Goal: Obtain resource: Download file/media

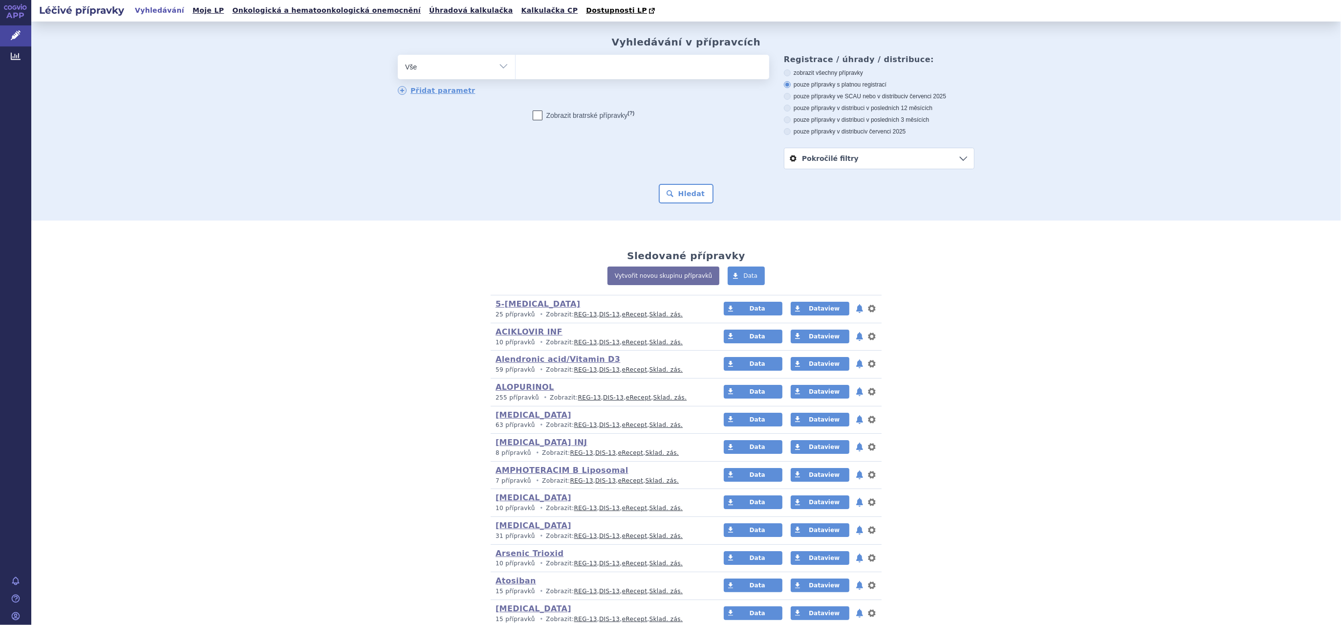
click at [463, 68] on select "Vše Přípravek/SUKL kód MAH VPOIS ATC/Aktivní látka Léková forma Síla" at bounding box center [456, 66] width 117 height 22
select select "filter-atc-group"
click at [398, 55] on select "Vše Přípravek/SUKL kód MAH VPOIS ATC/Aktivní látka Léková forma Síla" at bounding box center [456, 66] width 117 height 22
click at [592, 68] on ul at bounding box center [643, 65] width 254 height 21
click at [516, 68] on select at bounding box center [515, 66] width 0 height 24
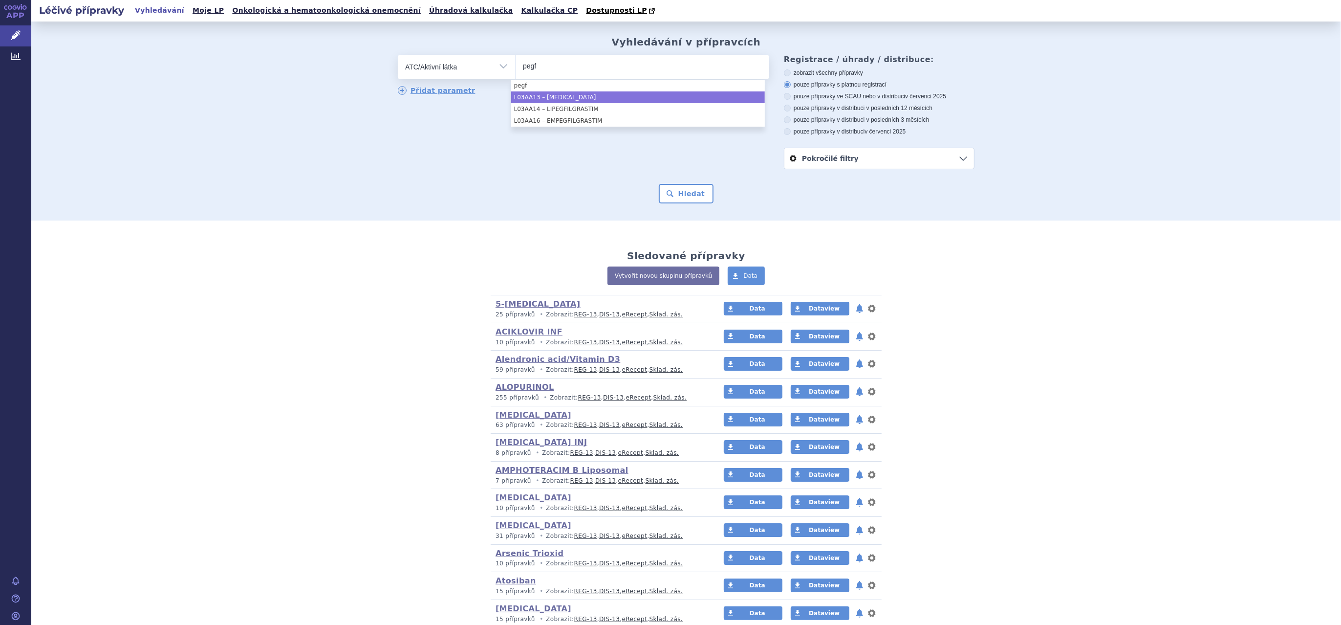
type input "pegf"
select select "L03AA13"
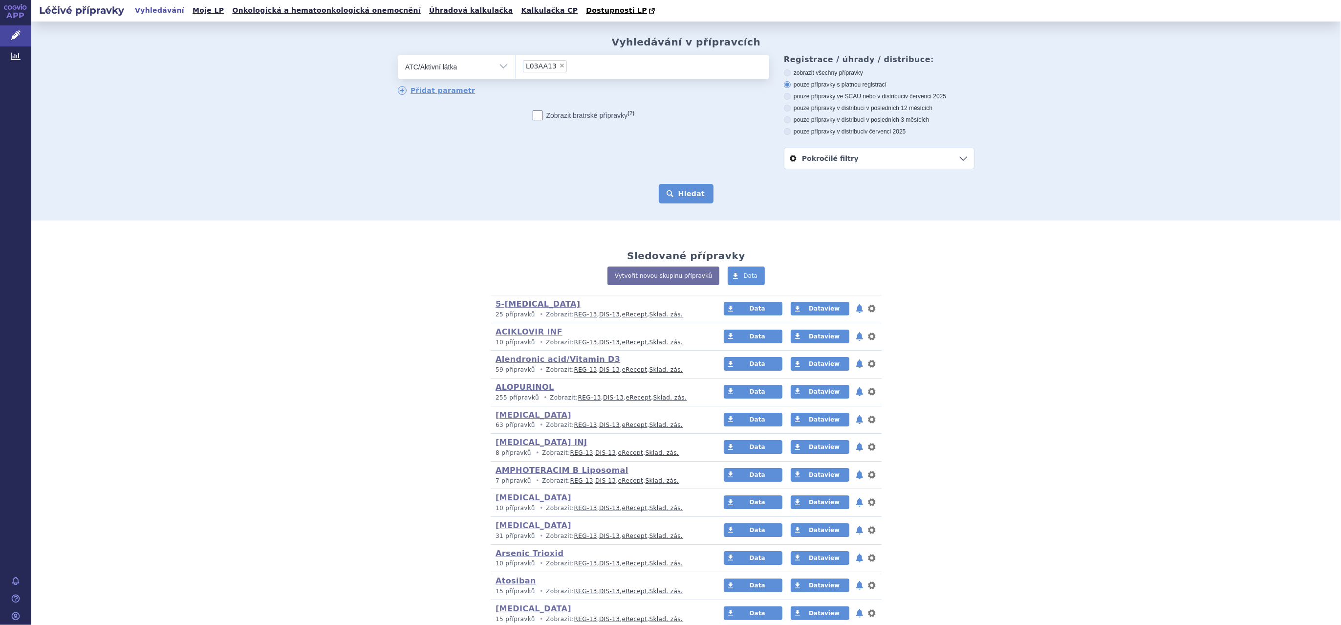
click at [678, 193] on button "Hledat" at bounding box center [686, 194] width 55 height 20
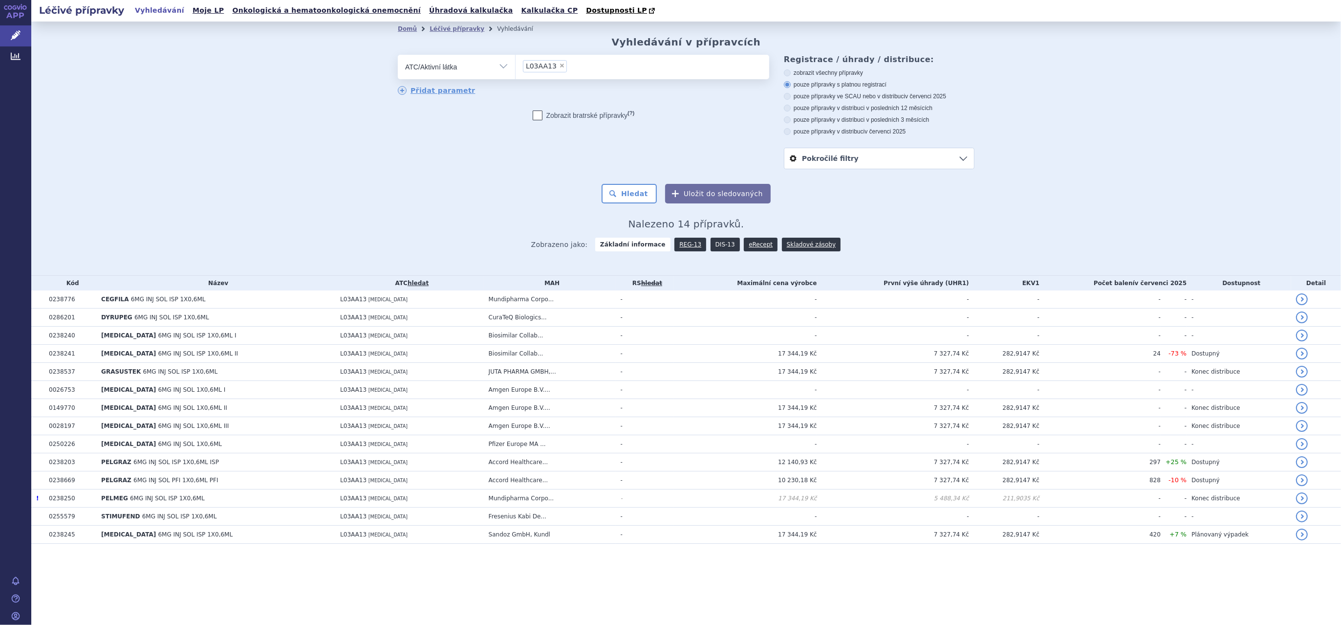
click at [722, 244] on link "DIS-13" at bounding box center [725, 245] width 29 height 14
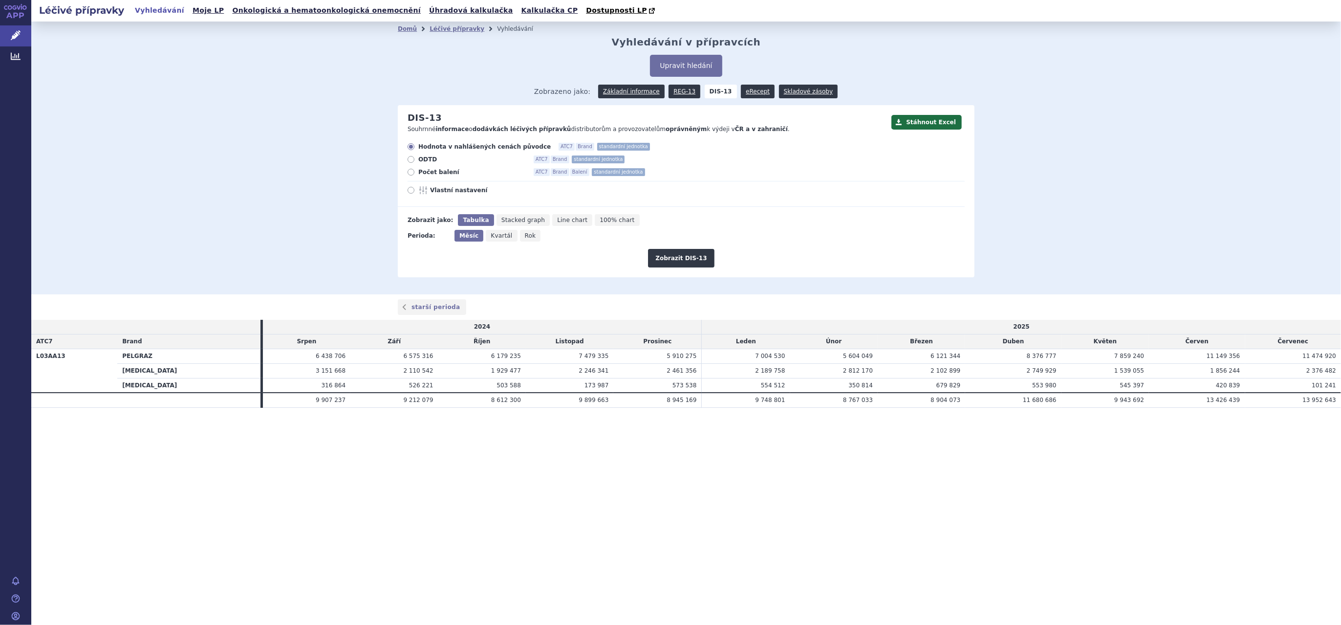
click at [412, 176] on label "Počet balení ATC7 Brand Balení standardní jednotka" at bounding box center [686, 172] width 557 height 8
click at [412, 176] on input "Počet balení ATC7 Brand Balení standardní jednotka" at bounding box center [412, 173] width 6 height 6
radio input "true"
click at [671, 263] on button "Zobrazit DIS-13" at bounding box center [681, 258] width 66 height 19
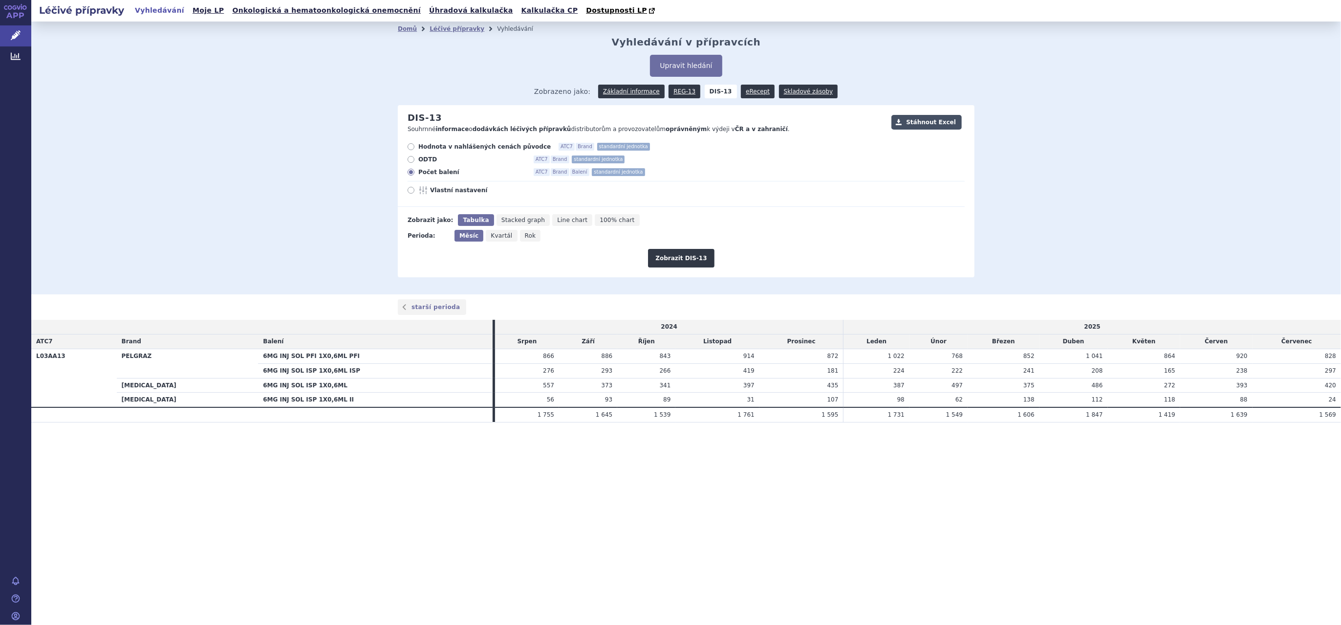
click at [926, 120] on button "Stáhnout Excel" at bounding box center [927, 122] width 70 height 15
click at [413, 191] on icon at bounding box center [411, 190] width 7 height 7
click at [413, 191] on input "Vlastní nastavení" at bounding box center [412, 191] width 6 height 6
radio input "true"
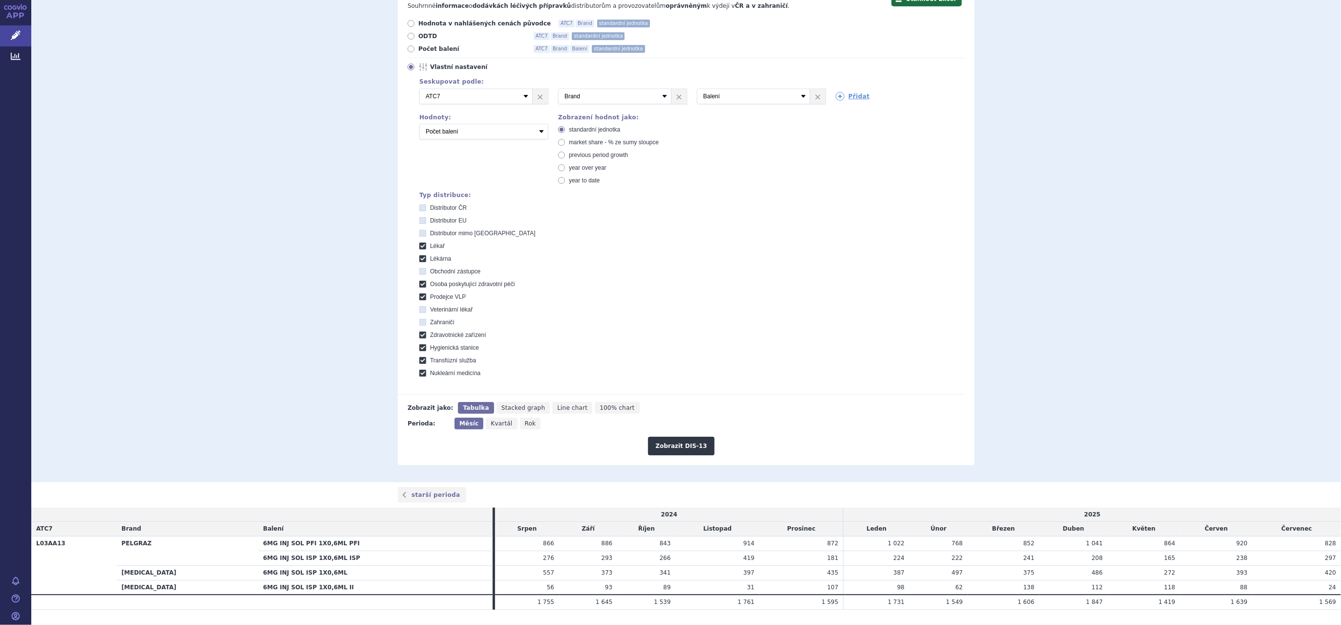
scroll to position [146, 0]
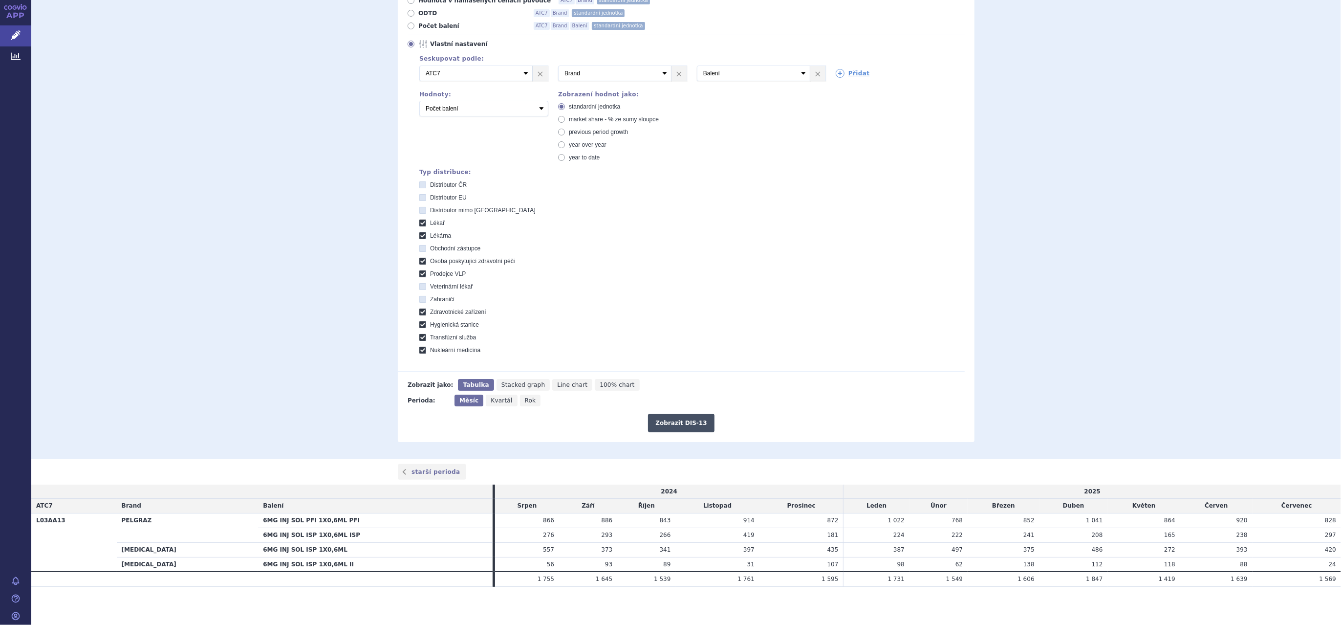
click at [677, 422] on button "Zobrazit DIS-13" at bounding box center [681, 423] width 66 height 19
click at [440, 195] on span "Distributor EU" at bounding box center [448, 197] width 37 height 7
click at [427, 196] on EU "Distributor EU" at bounding box center [423, 199] width 6 height 6
checkbox EU "true"
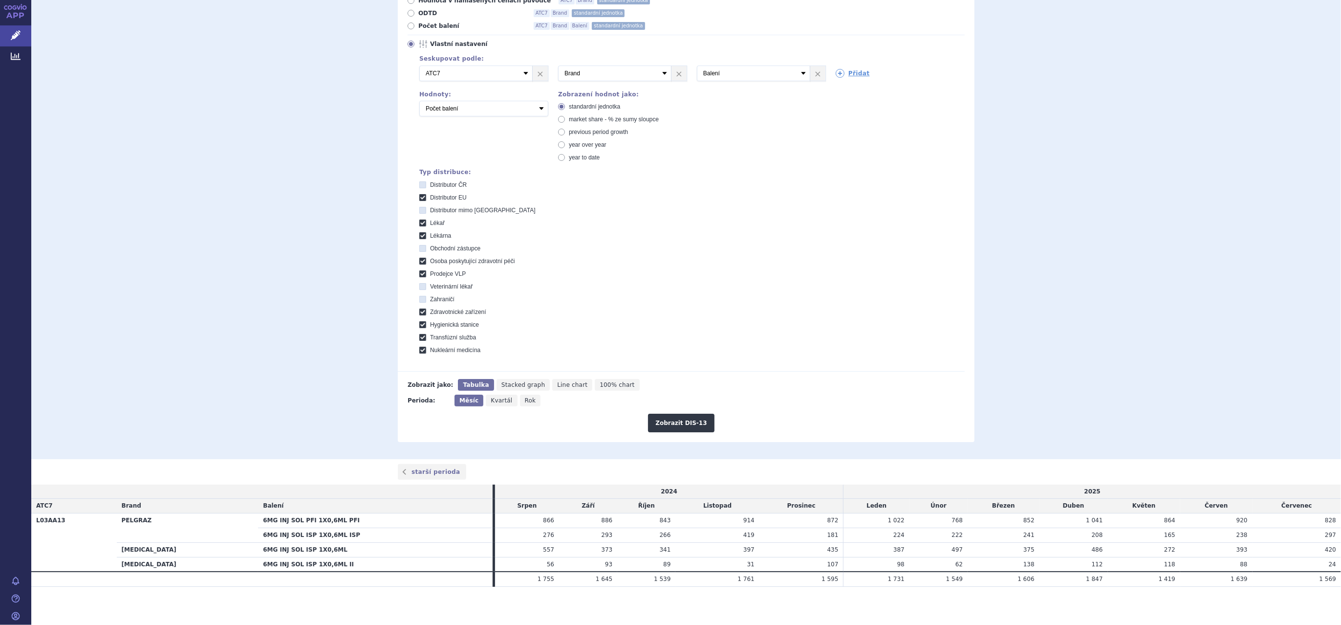
click at [419, 210] on icon at bounding box center [422, 210] width 7 height 7
click at [420, 210] on EU "Distributor mimo EU" at bounding box center [423, 211] width 6 height 6
checkbox EU "true"
click at [419, 223] on icon at bounding box center [422, 222] width 7 height 7
click at [420, 223] on input "Lékař" at bounding box center [423, 224] width 6 height 6
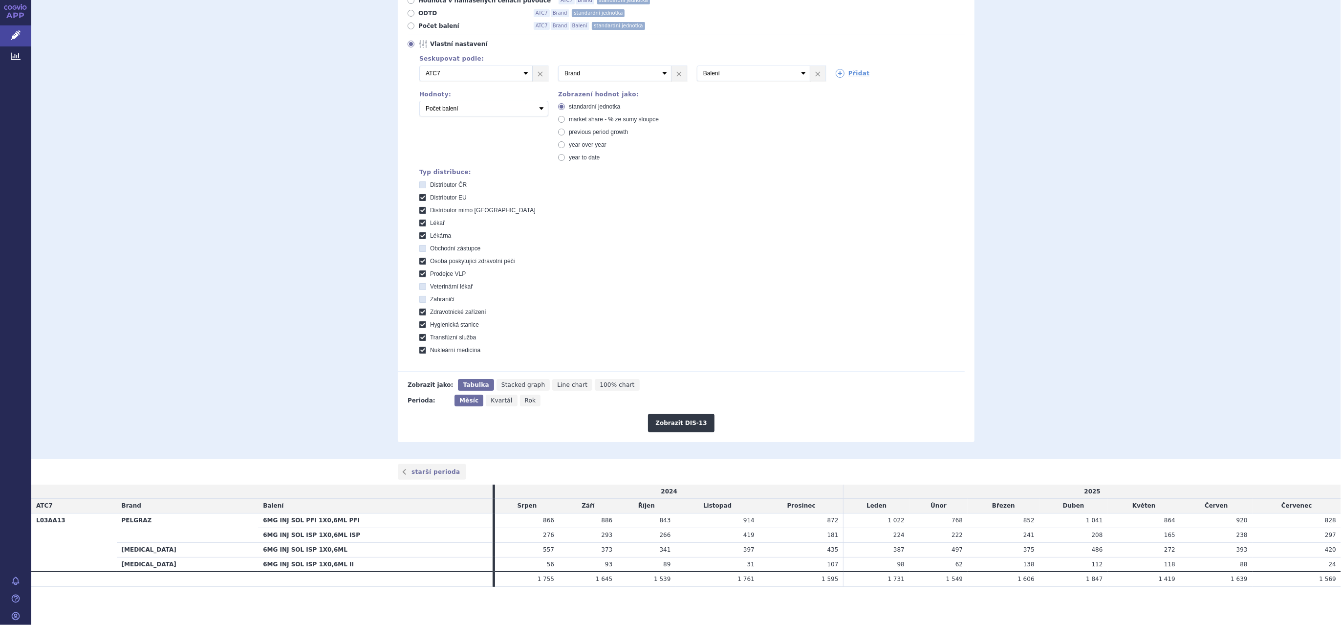
checkbox input "false"
click at [419, 236] on icon at bounding box center [422, 235] width 7 height 7
click at [420, 236] on input "Lékárna" at bounding box center [423, 237] width 6 height 6
checkbox input "false"
click at [419, 260] on icon at bounding box center [422, 261] width 7 height 7
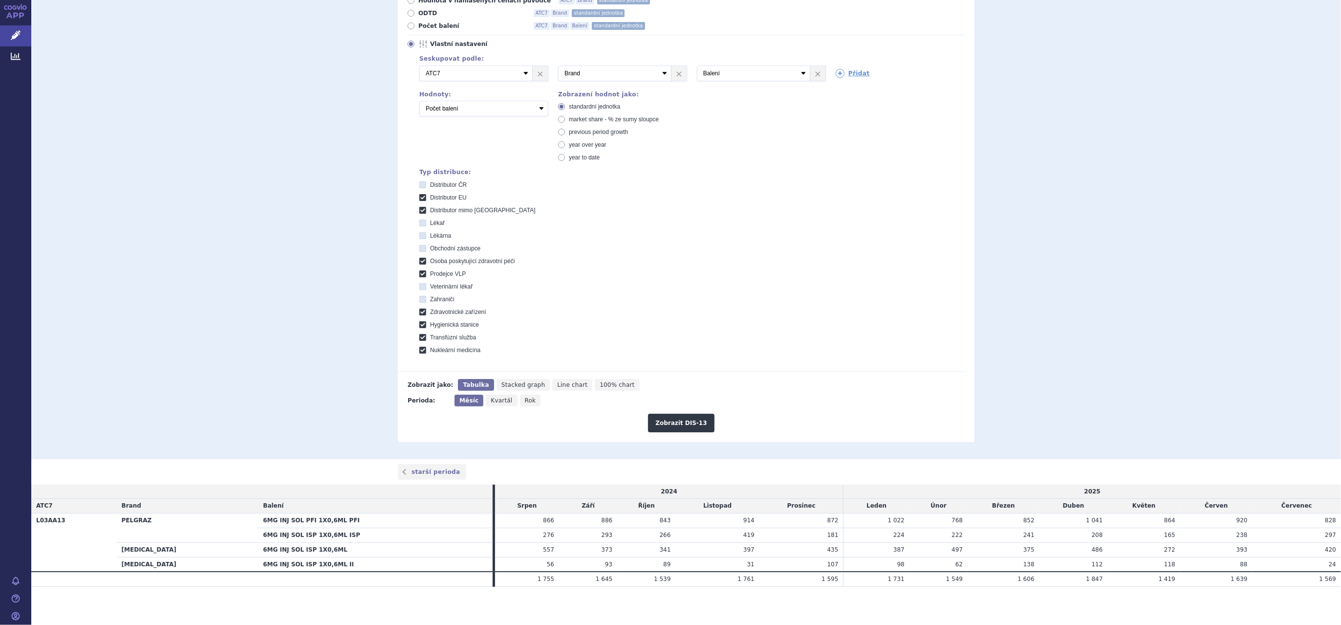
click at [420, 260] on péči "Osoba poskytující zdravotní péči" at bounding box center [423, 262] width 6 height 6
checkbox péči "false"
click at [419, 272] on icon at bounding box center [422, 273] width 7 height 7
click at [420, 272] on VLP "Prodejce VLP" at bounding box center [423, 275] width 6 height 6
checkbox VLP "false"
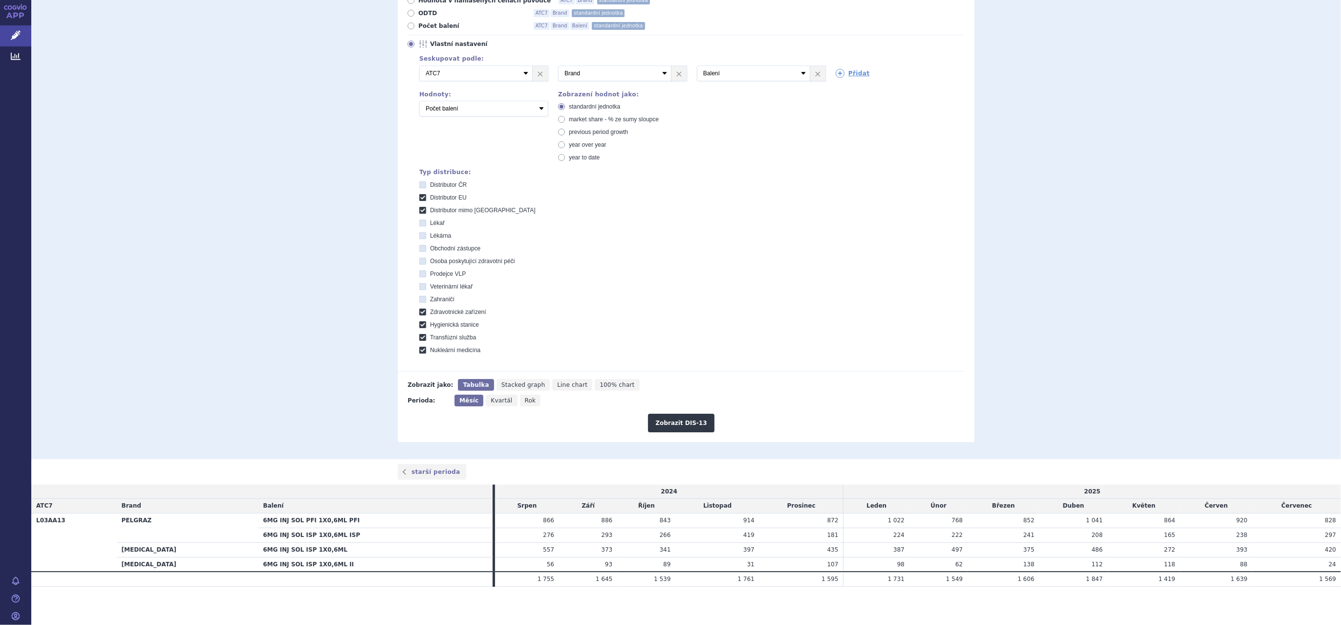
click at [420, 301] on icon at bounding box center [422, 299] width 7 height 7
click at [420, 301] on input "Zahraničí" at bounding box center [423, 300] width 6 height 6
checkbox input "true"
click at [419, 311] on icon at bounding box center [422, 311] width 7 height 7
click at [420, 311] on zařízení "Zdravotnické zařízení" at bounding box center [423, 313] width 6 height 6
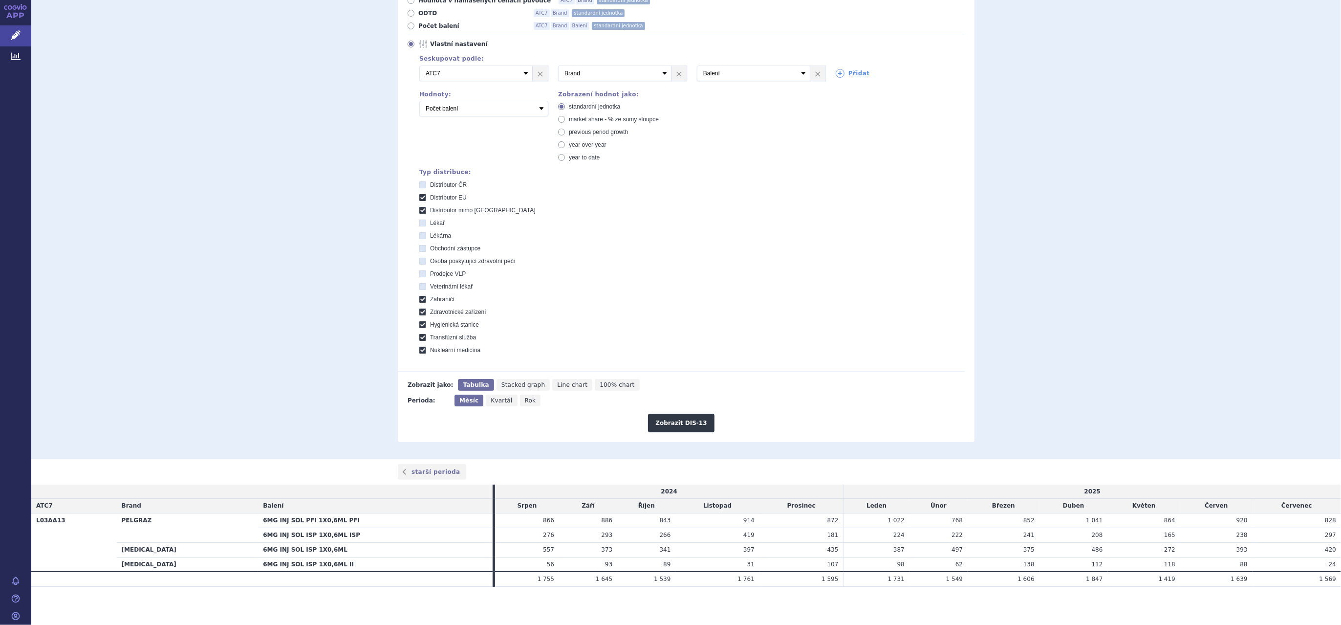
checkbox zařízení "false"
click at [419, 324] on icon at bounding box center [422, 324] width 7 height 7
click at [420, 324] on stanice "Hygienická stanice" at bounding box center [423, 326] width 6 height 6
checkbox stanice "false"
click at [420, 336] on icon at bounding box center [422, 337] width 7 height 7
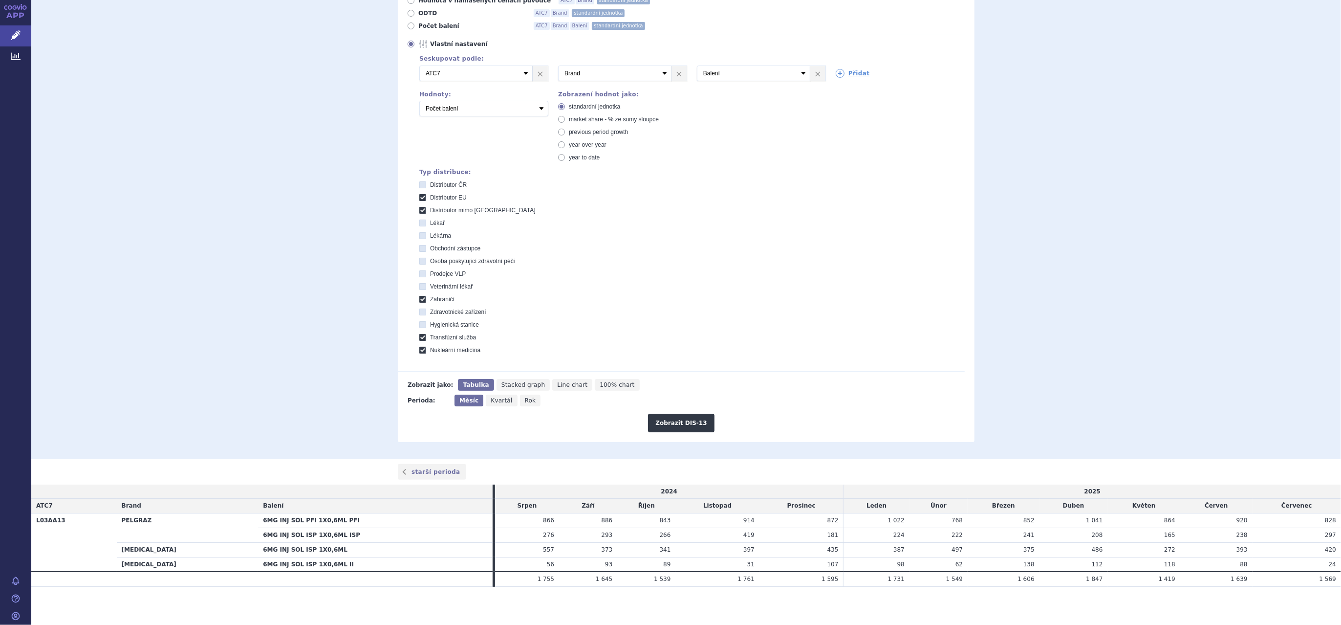
click at [420, 336] on služba "Transfúzní služba" at bounding box center [423, 338] width 6 height 6
checkbox služba "false"
click at [419, 350] on icon at bounding box center [422, 350] width 7 height 7
click at [420, 350] on medicína "Nukleární medicína" at bounding box center [423, 351] width 6 height 6
checkbox medicína "false"
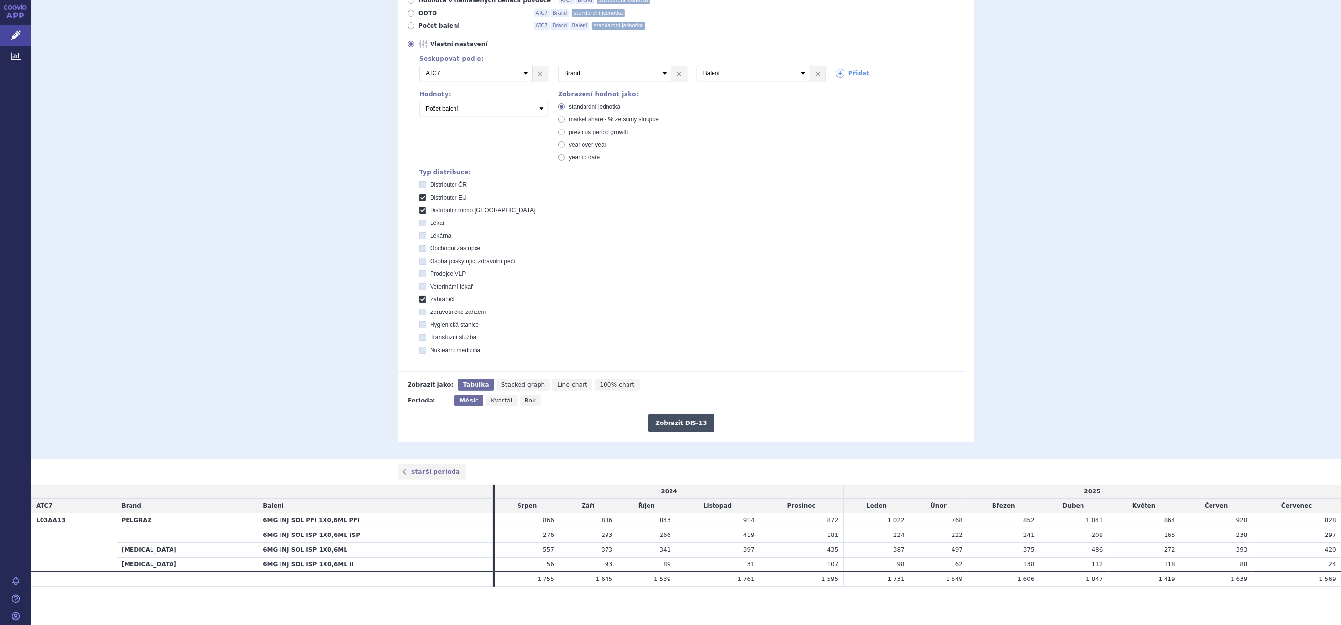
click at [671, 423] on button "Zobrazit DIS-13" at bounding box center [681, 423] width 66 height 19
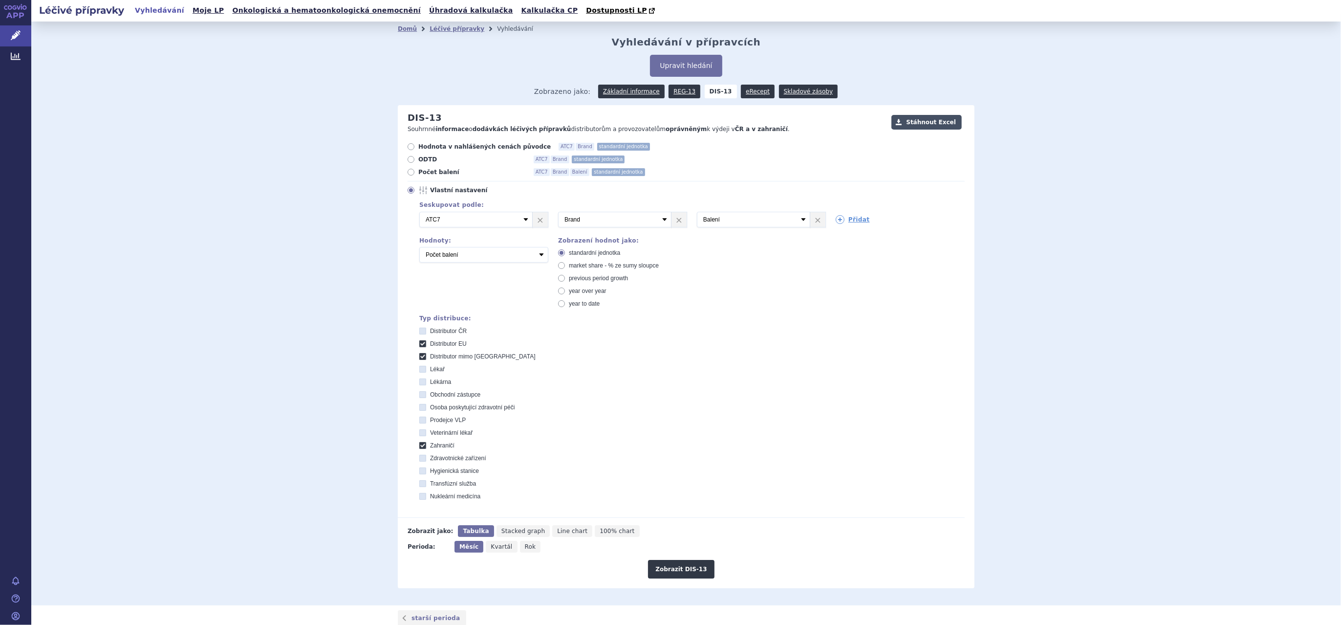
click at [925, 121] on button "Stáhnout Excel" at bounding box center [927, 122] width 70 height 15
click at [439, 144] on span "Hodnota v nahlášených cenách původce" at bounding box center [484, 147] width 132 height 8
click at [415, 145] on input "Hodnota v nahlášených cenách původce ATC7 Brand standardní jednotka" at bounding box center [412, 148] width 6 height 6
radio input "true"
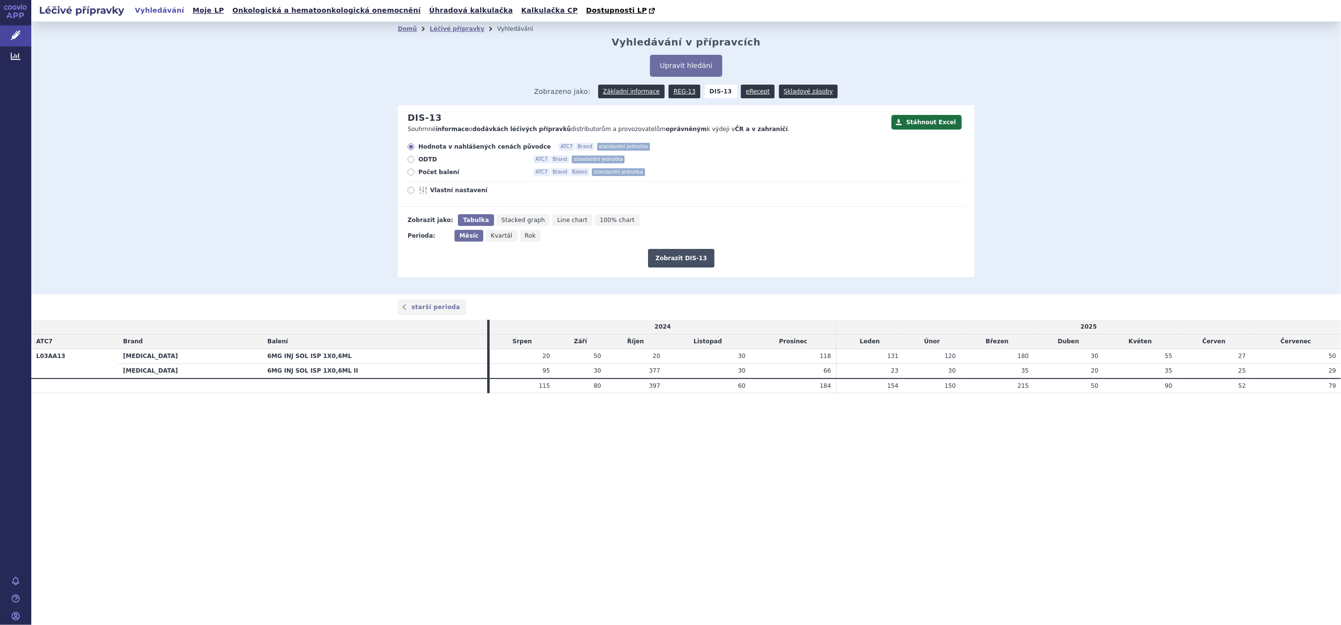
click at [671, 261] on button "Zobrazit DIS-13" at bounding box center [681, 258] width 66 height 19
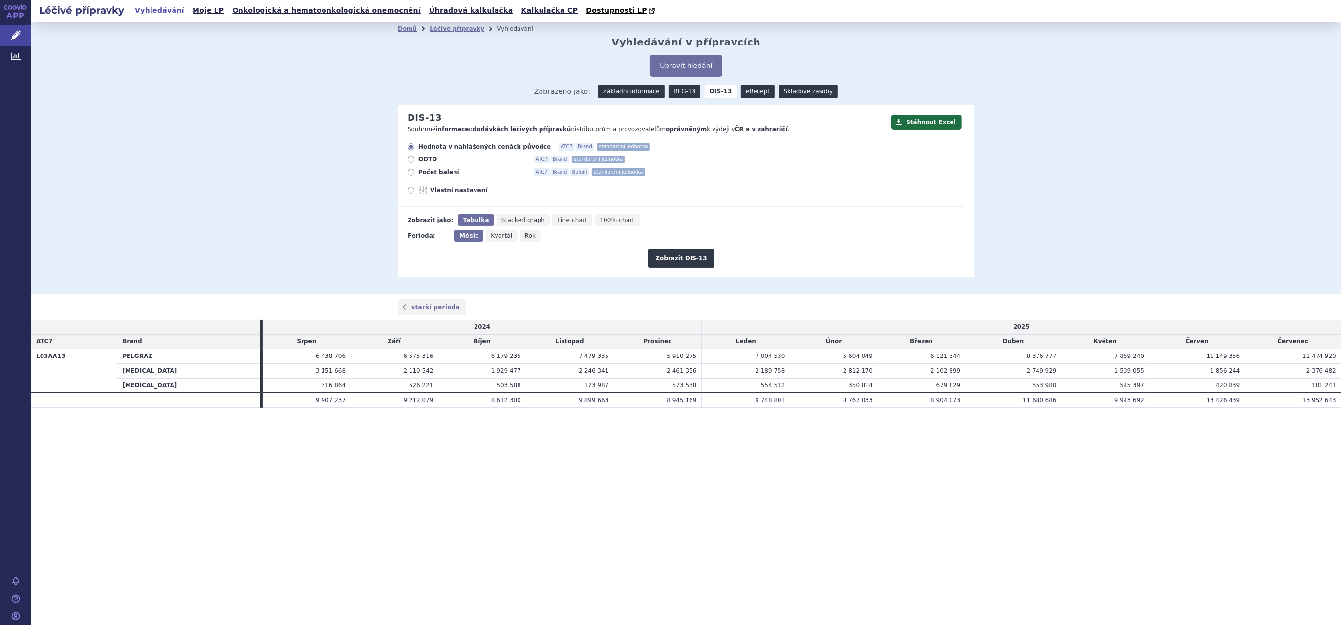
click at [682, 90] on link "REG-13" at bounding box center [685, 92] width 32 height 14
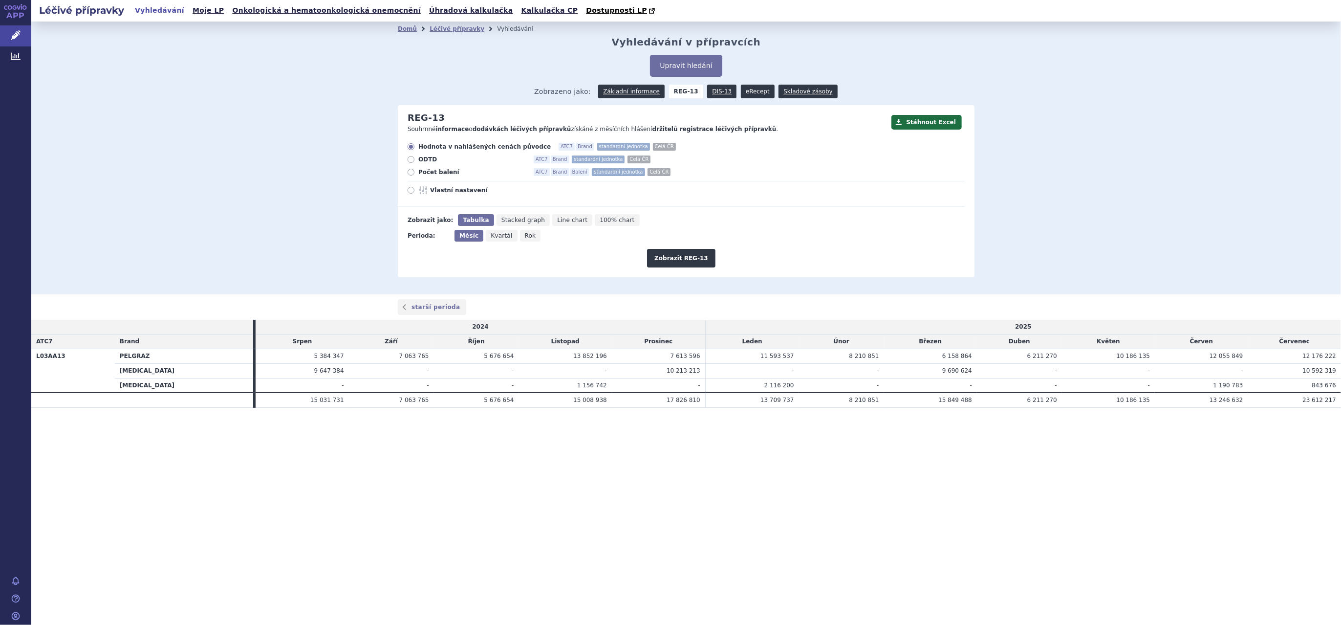
click at [744, 92] on link "eRecept" at bounding box center [758, 92] width 34 height 14
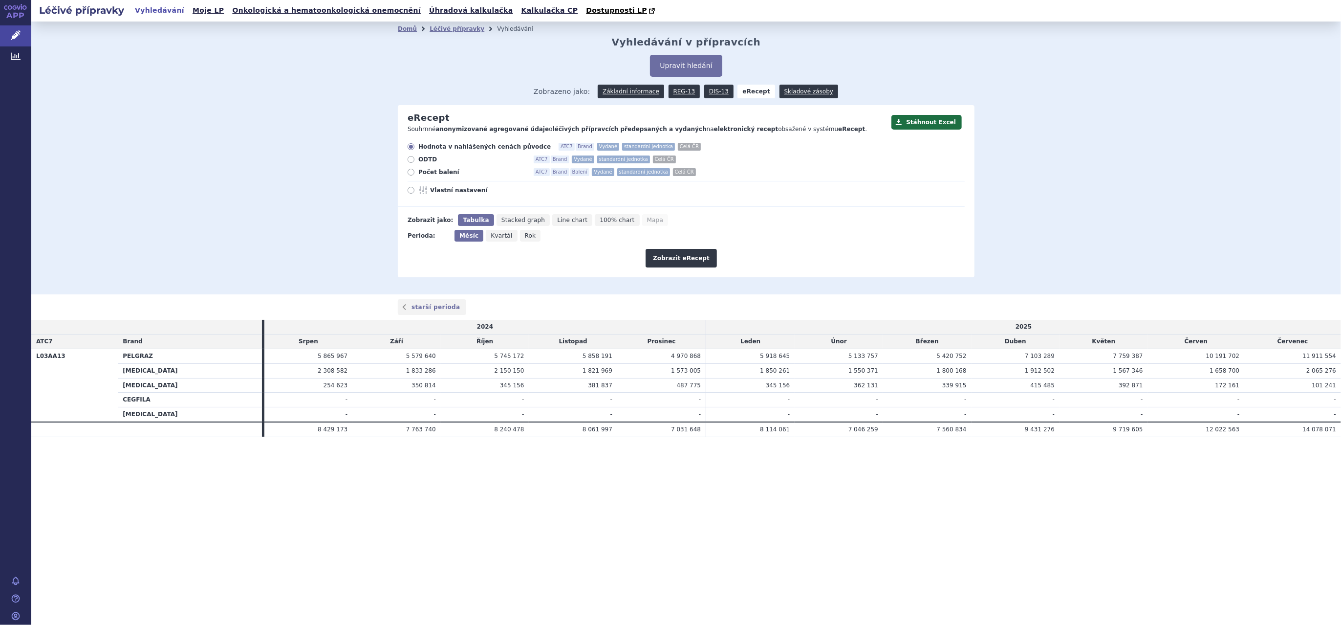
click at [428, 170] on span "Počet balení" at bounding box center [472, 172] width 108 height 8
click at [415, 170] on input "Počet balení ATC7 Brand Balení Vydané standardní jednotka Celá ČR" at bounding box center [412, 173] width 6 height 6
radio input "true"
click at [677, 257] on button "Zobrazit eRecept" at bounding box center [681, 258] width 71 height 19
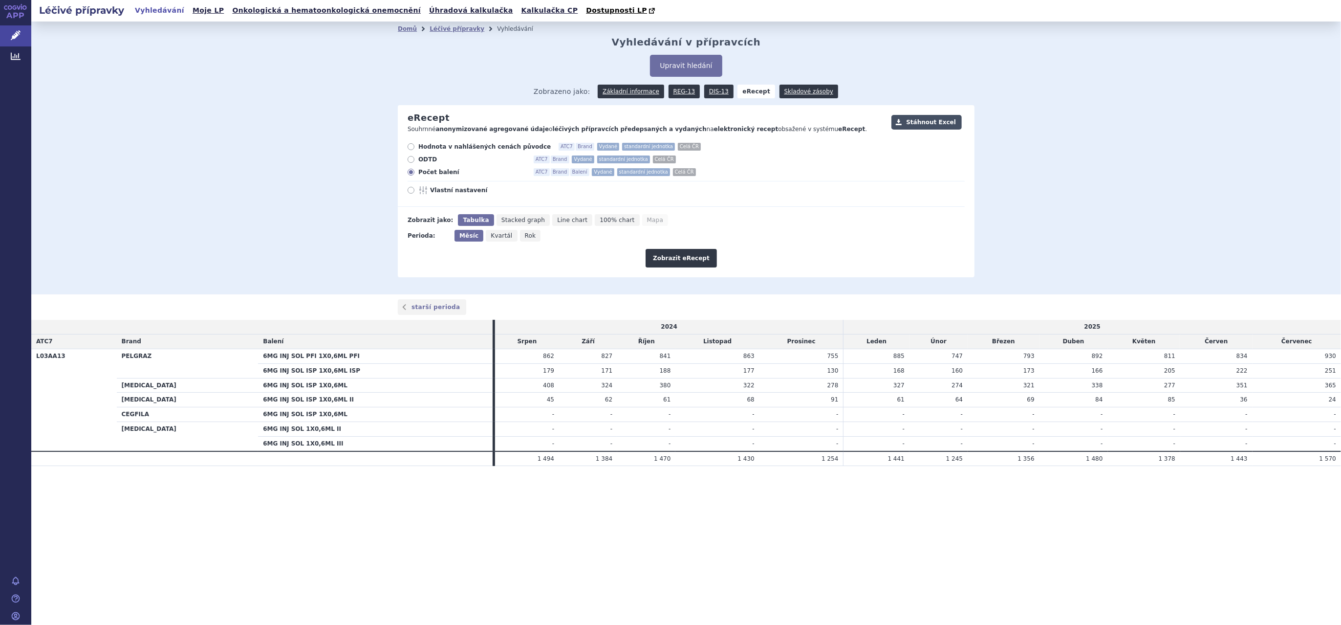
click at [934, 123] on button "Stáhnout Excel" at bounding box center [927, 122] width 70 height 15
click at [409, 193] on icon at bounding box center [411, 190] width 7 height 7
click at [409, 193] on input "Vlastní nastavení" at bounding box center [412, 191] width 6 height 6
radio input "true"
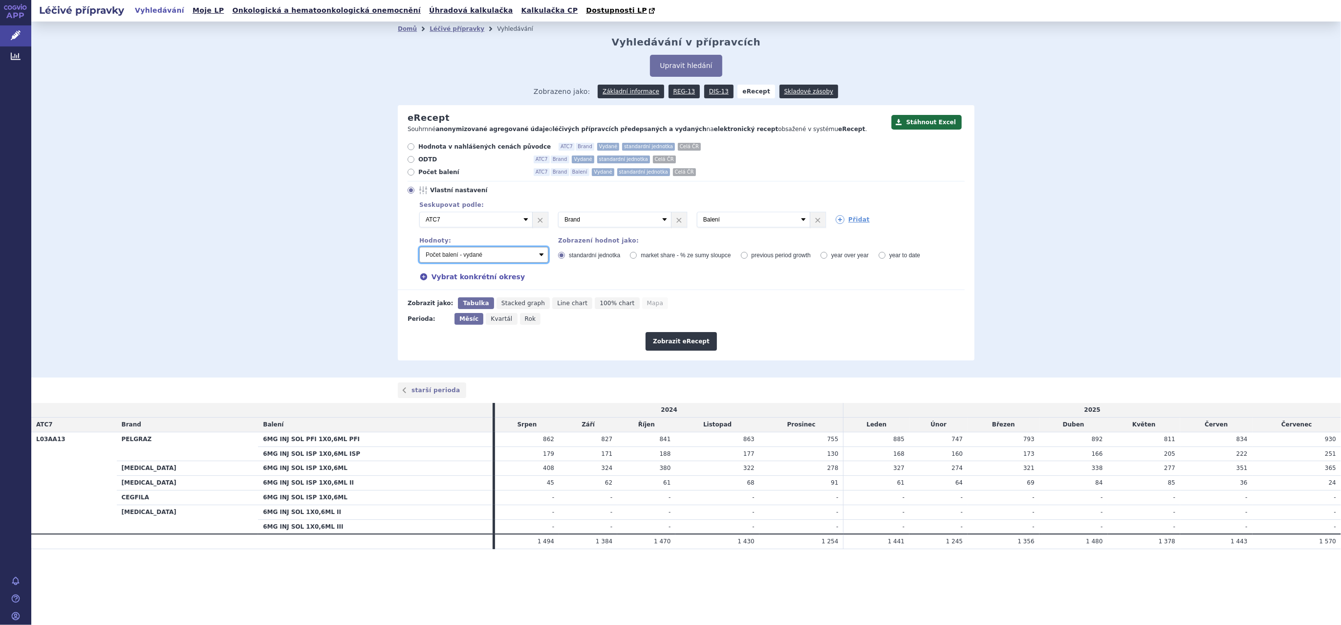
click at [543, 255] on select "Počet balení - vydané Hodnota v nahlášených cenách původce - vydané Hodnota v m…" at bounding box center [483, 255] width 129 height 16
click at [277, 234] on div "Domů Léčivé přípravky Vyhledávání Vyhledávání v přípravcích Upravit hledání ods…" at bounding box center [686, 200] width 1310 height 356
